Goal: Navigation & Orientation: Find specific page/section

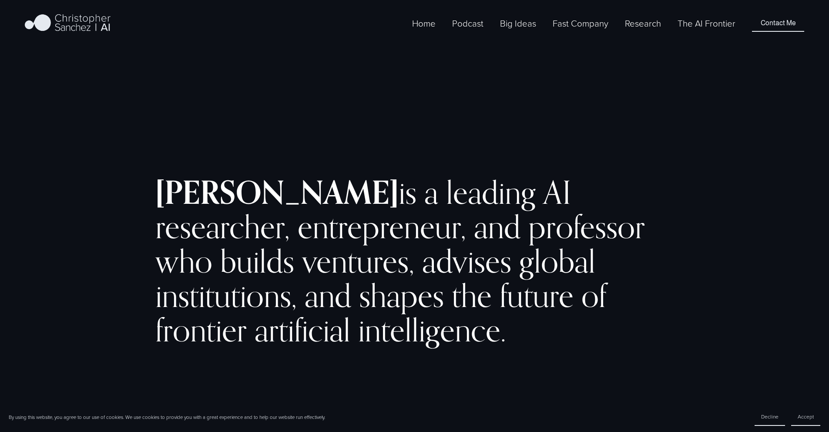
click at [0, 0] on span "Sovereign AI" at bounding box center [0, 0] width 0 height 0
